Goal: Use online tool/utility: Utilize a website feature to perform a specific function

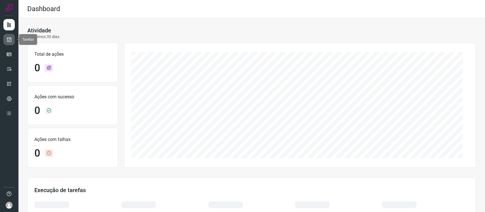
click at [9, 40] on icon at bounding box center [9, 40] width 6 height 6
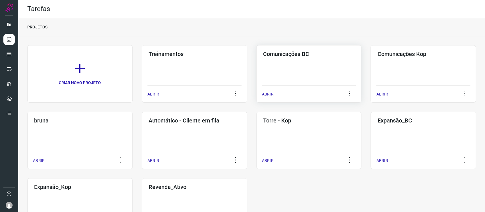
click at [328, 70] on div "Comunicações BC ABRIR" at bounding box center [308, 73] width 105 height 57
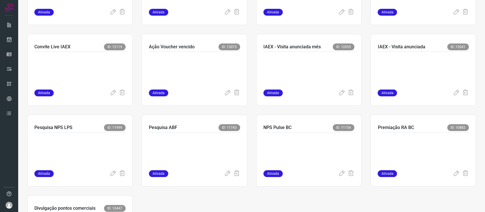
scroll to position [265, 0]
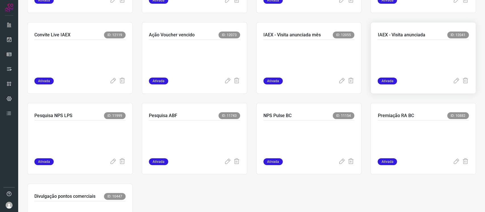
click at [434, 40] on div at bounding box center [423, 59] width 91 height 38
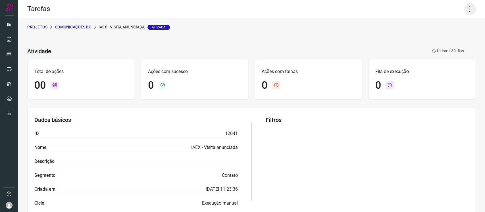
click at [465, 12] on icon at bounding box center [470, 9] width 12 height 12
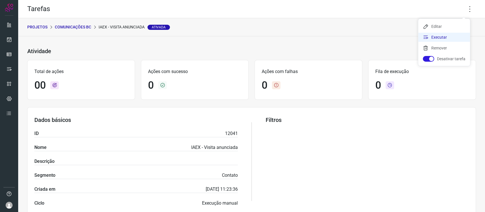
click at [445, 38] on li "Executar" at bounding box center [444, 37] width 52 height 9
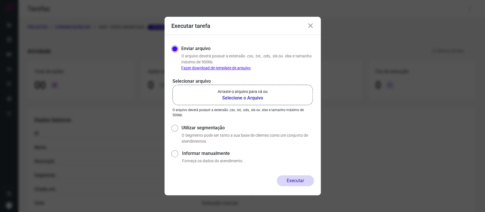
click at [242, 107] on div "Selecionar arquivo Arraste o arquivo para cá ou Selecione o Arquivo Arraste o a…" at bounding box center [242, 98] width 143 height 40
click at [241, 98] on b "Selecione o Arquivo" at bounding box center [243, 98] width 50 height 7
click at [0, 0] on input "Arraste o arquivo para cá ou Selecione o Arquivo" at bounding box center [0, 0] width 0 height 0
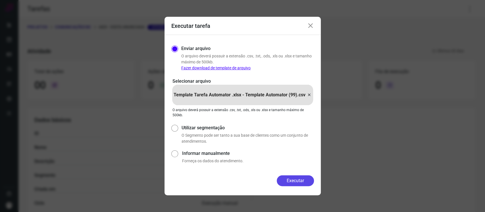
click at [294, 176] on button "Executar" at bounding box center [295, 180] width 37 height 11
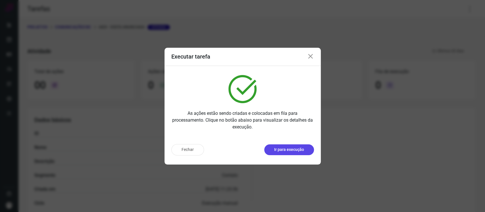
click at [284, 153] on button "Ir para execução" at bounding box center [289, 149] width 50 height 11
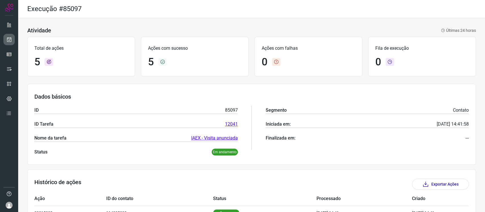
click at [7, 39] on icon at bounding box center [9, 40] width 6 height 6
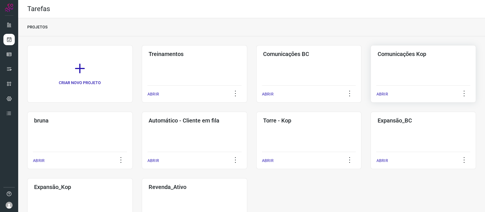
click at [405, 53] on h3 "Comunicações Kop" at bounding box center [424, 54] width 92 height 7
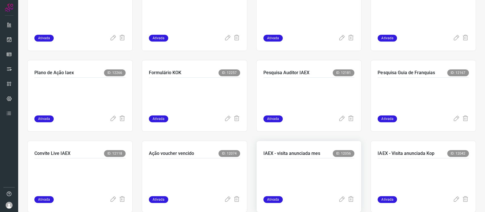
scroll to position [265, 0]
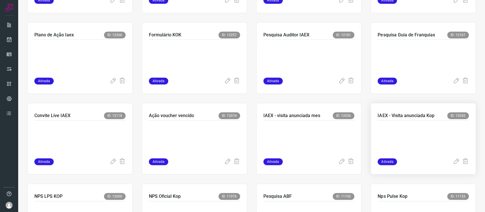
click at [426, 133] on p at bounding box center [420, 138] width 85 height 28
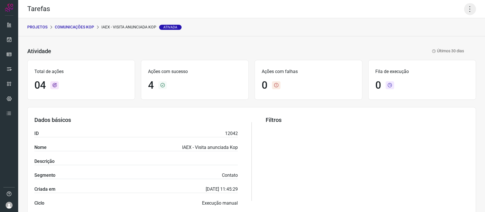
click at [465, 9] on icon at bounding box center [470, 9] width 12 height 12
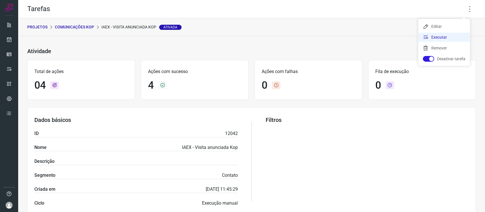
click at [445, 40] on li "Executar" at bounding box center [444, 37] width 52 height 9
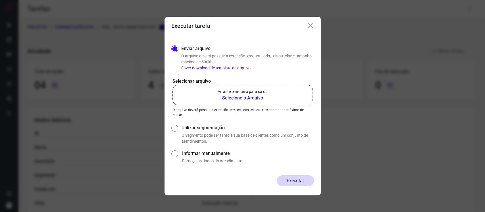
click at [251, 98] on b "Selecione o Arquivo" at bounding box center [243, 98] width 50 height 7
click at [0, 0] on input "Arraste o arquivo para cá ou Selecione o Arquivo" at bounding box center [0, 0] width 0 height 0
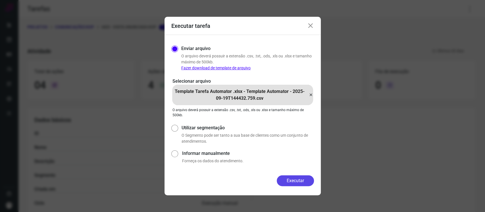
click at [298, 180] on button "Executar" at bounding box center [295, 180] width 37 height 11
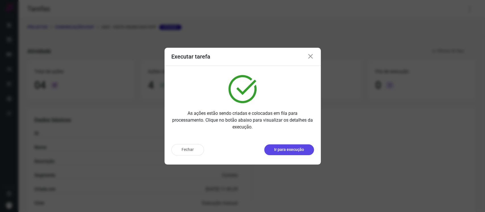
click at [291, 150] on p "Ir para execução" at bounding box center [289, 150] width 30 height 6
